Goal: Task Accomplishment & Management: Manage account settings

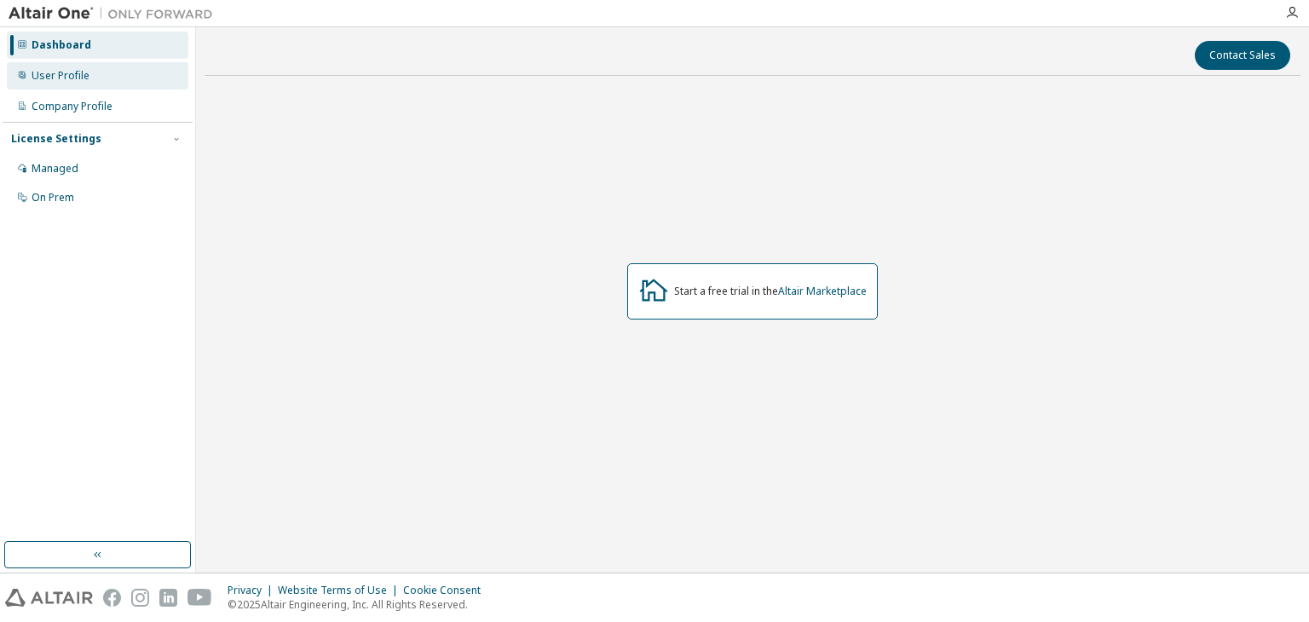
click at [41, 83] on div "User Profile" at bounding box center [98, 75] width 182 height 27
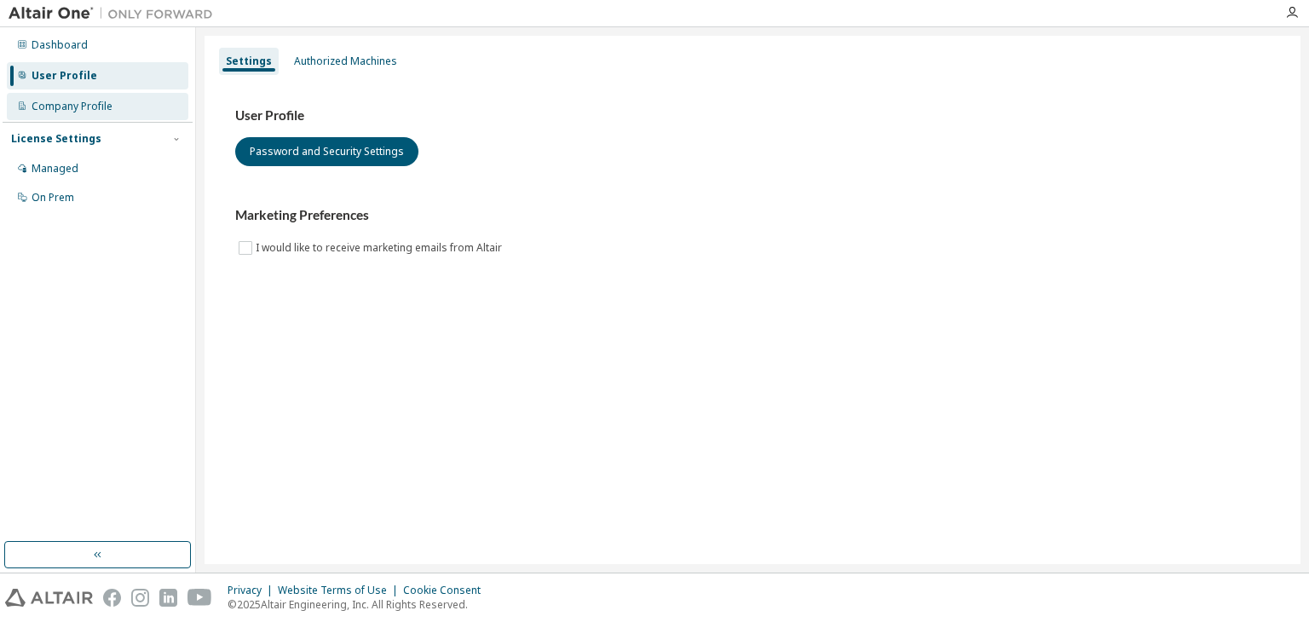
click at [78, 111] on div "Company Profile" at bounding box center [72, 107] width 81 height 14
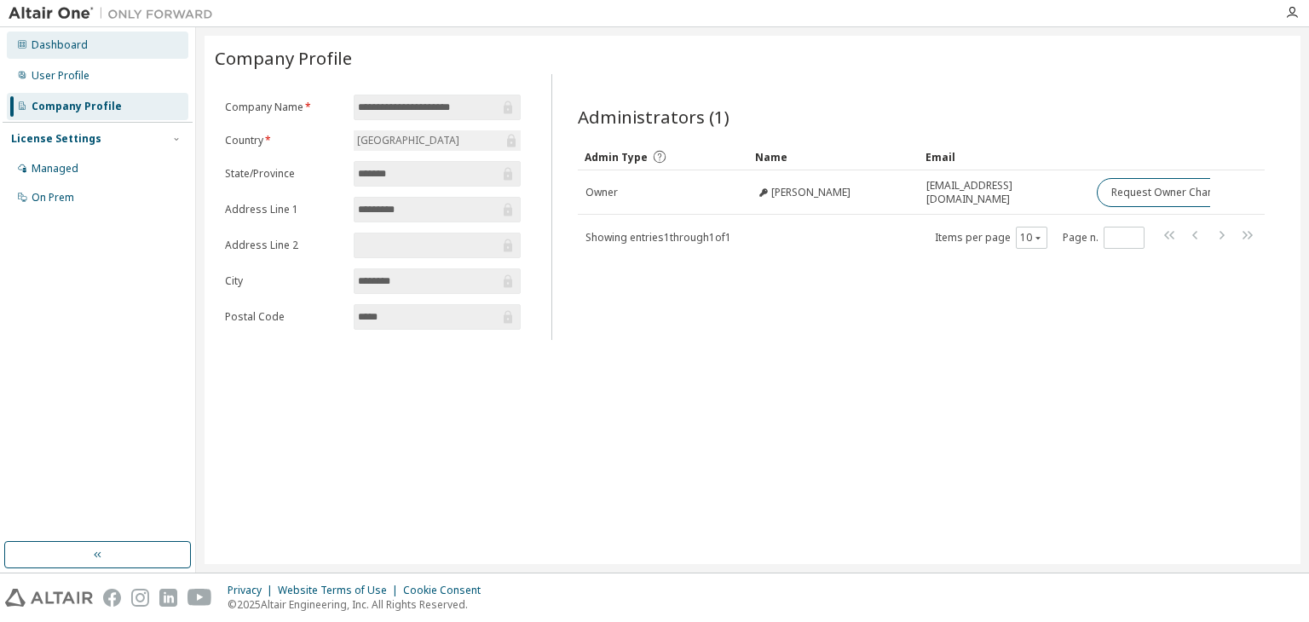
click at [96, 45] on div "Dashboard" at bounding box center [98, 45] width 182 height 27
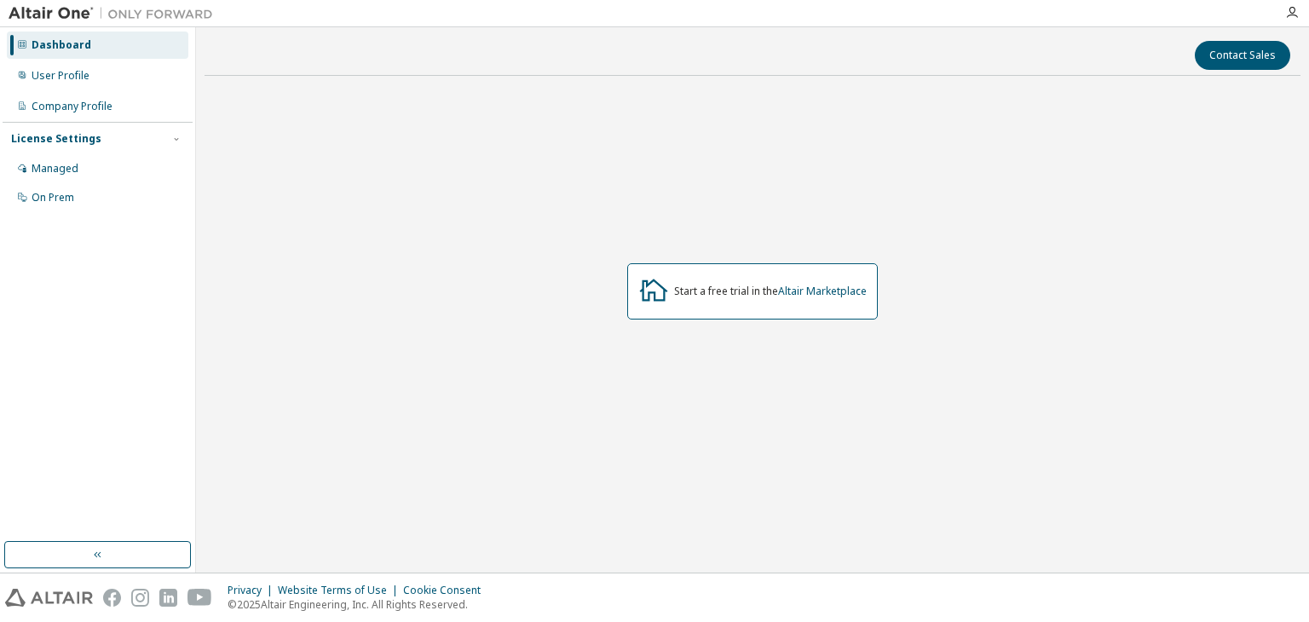
click at [806, 299] on div "Start a free trial in the Altair Marketplace" at bounding box center [752, 291] width 251 height 56
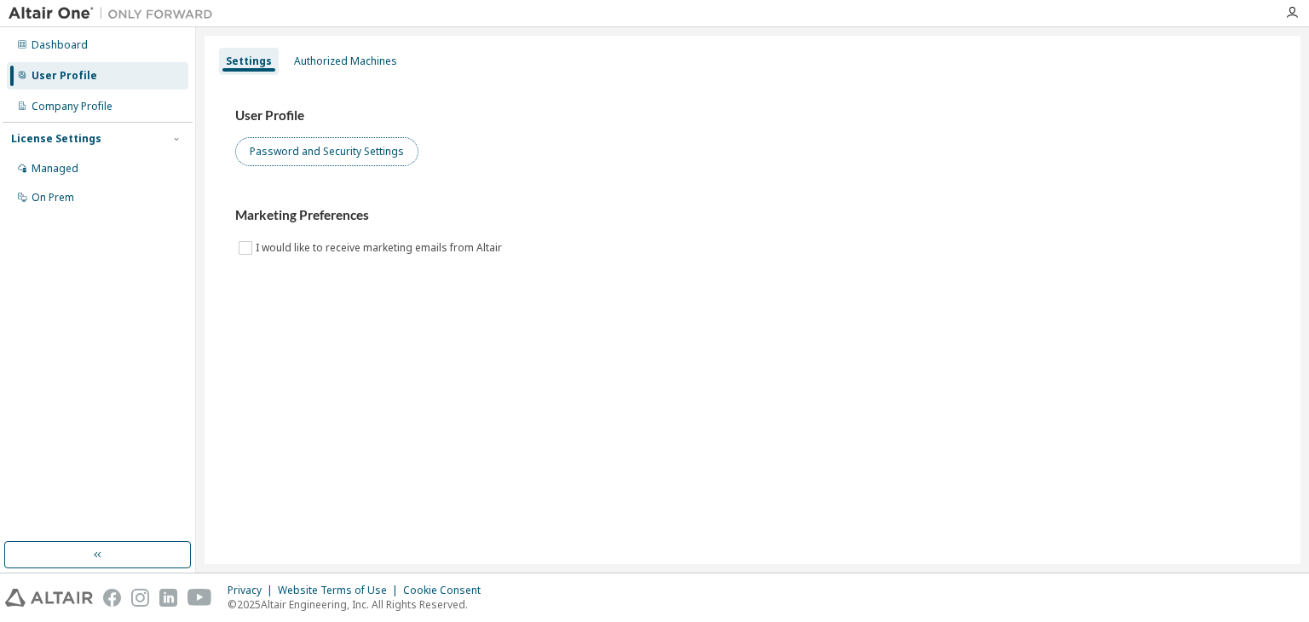
click at [318, 152] on button "Password and Security Settings" at bounding box center [326, 151] width 183 height 29
